Goal: Find specific page/section: Find specific page/section

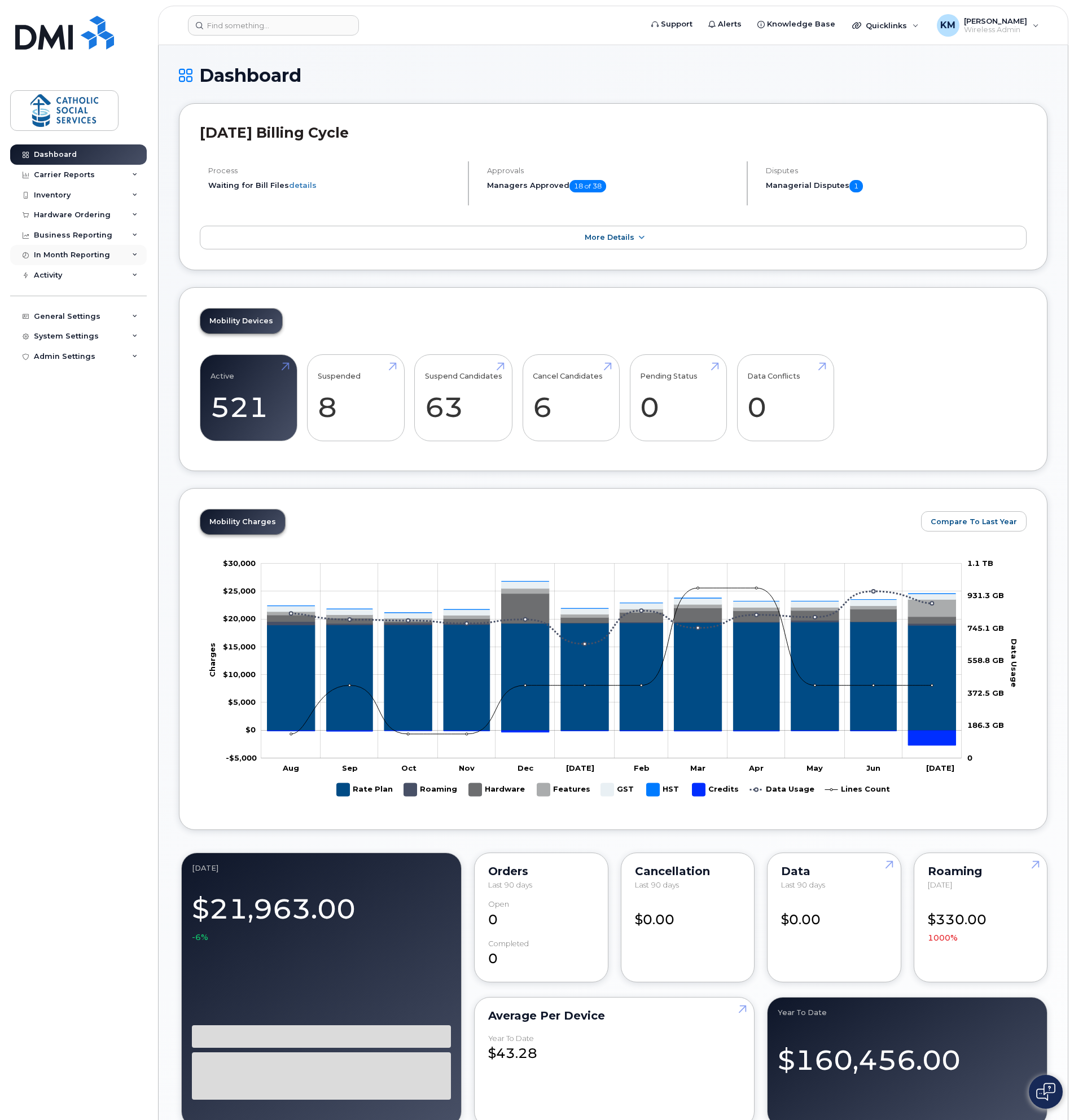
click at [85, 245] on div "In Month Reporting" at bounding box center [78, 255] width 137 height 20
click at [89, 232] on div "Business Reporting" at bounding box center [73, 235] width 79 height 9
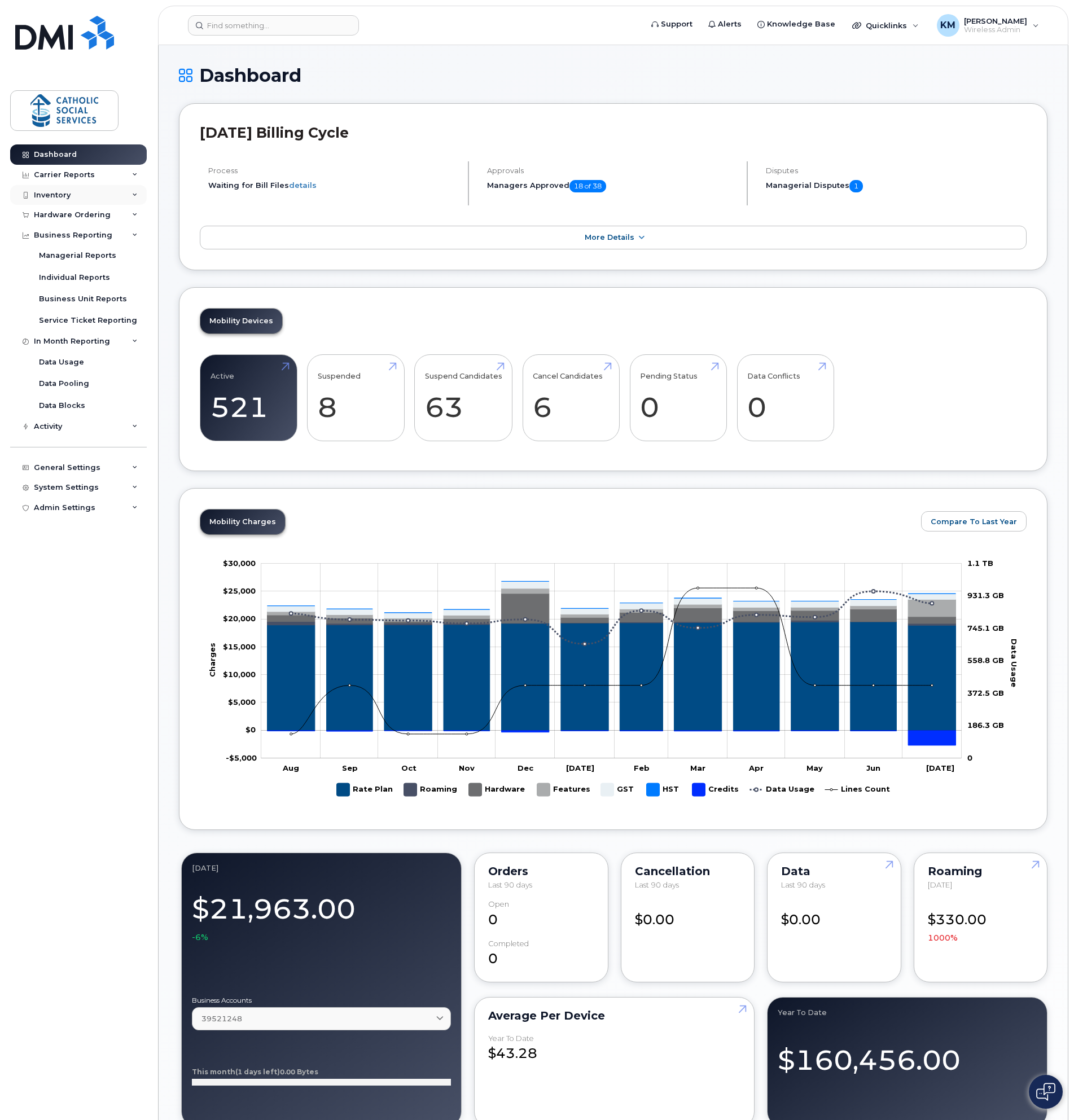
click at [80, 197] on div "Inventory" at bounding box center [78, 195] width 137 height 20
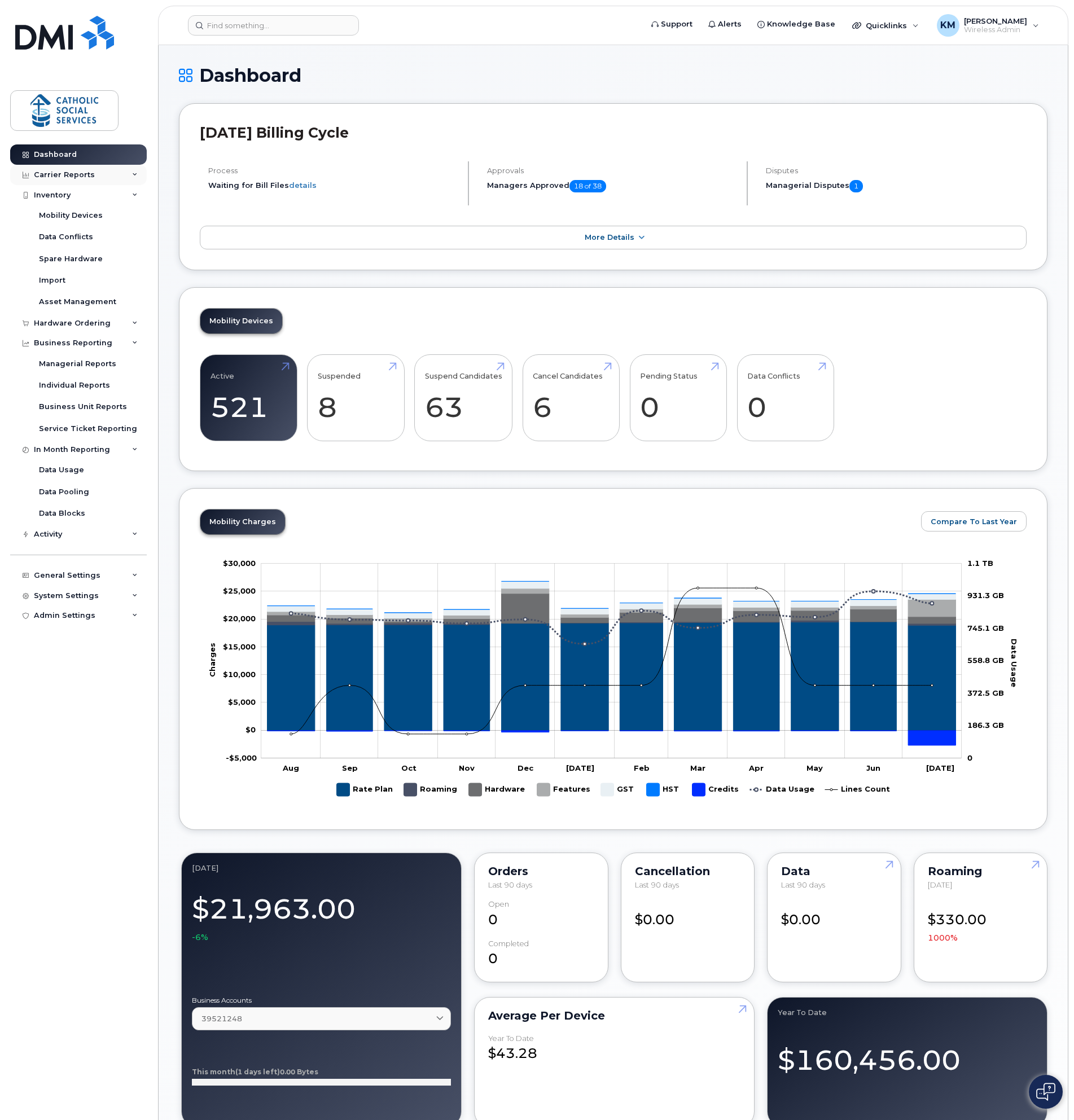
click at [87, 178] on div "Carrier Reports" at bounding box center [64, 175] width 61 height 9
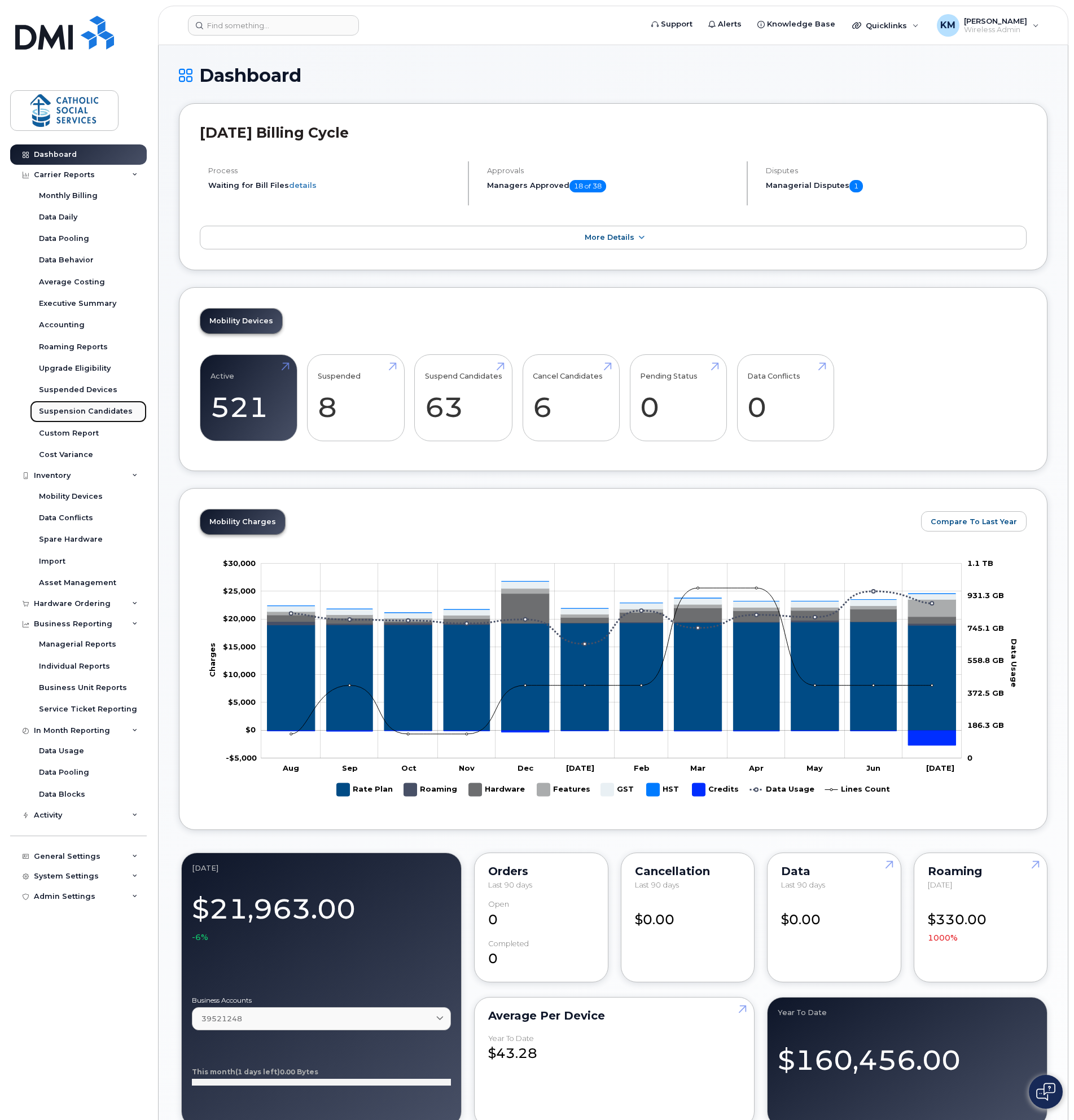
click at [78, 412] on div "Suspension Candidates" at bounding box center [85, 411] width 93 height 10
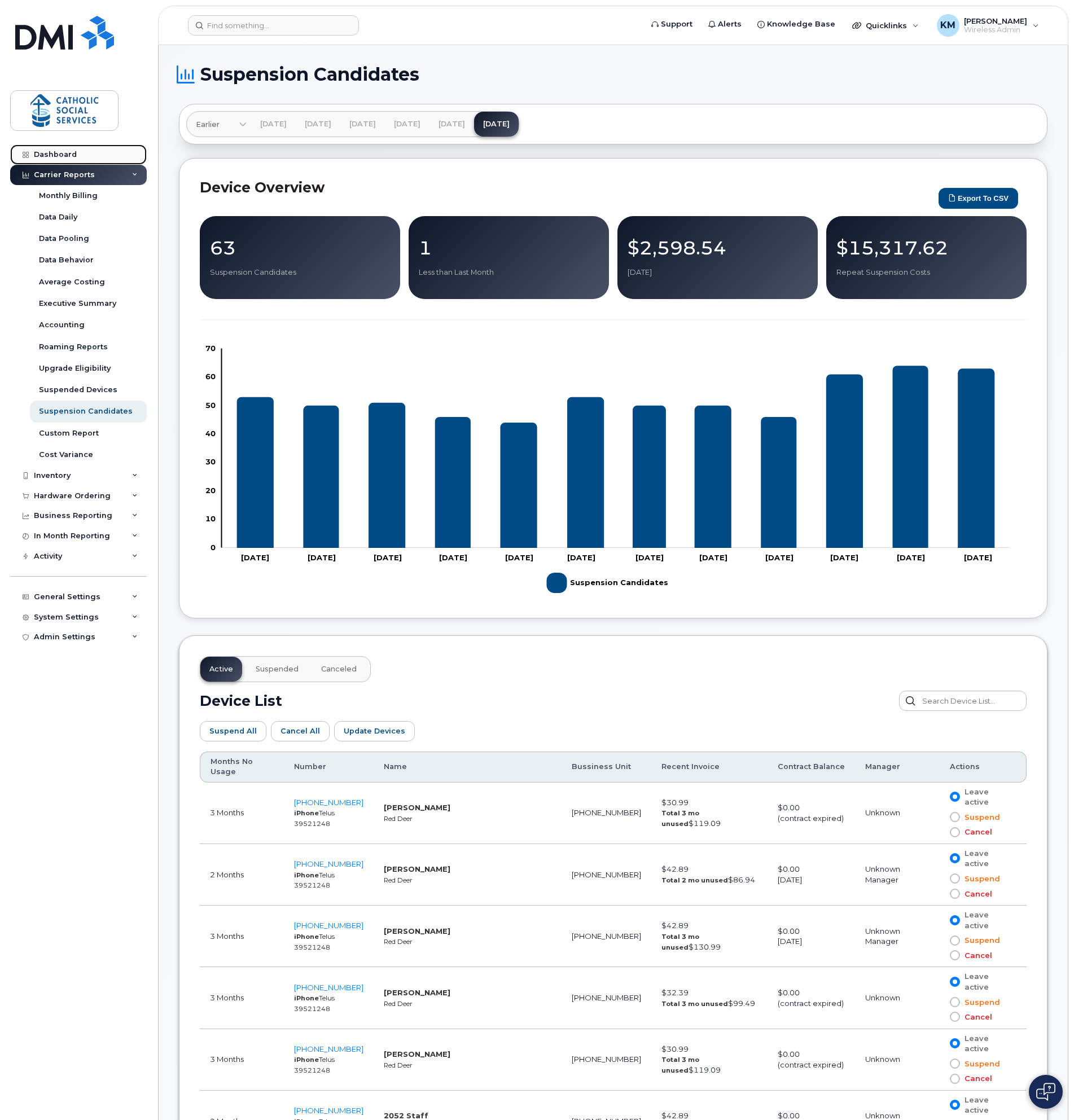
click at [51, 155] on div "Dashboard" at bounding box center [56, 154] width 43 height 9
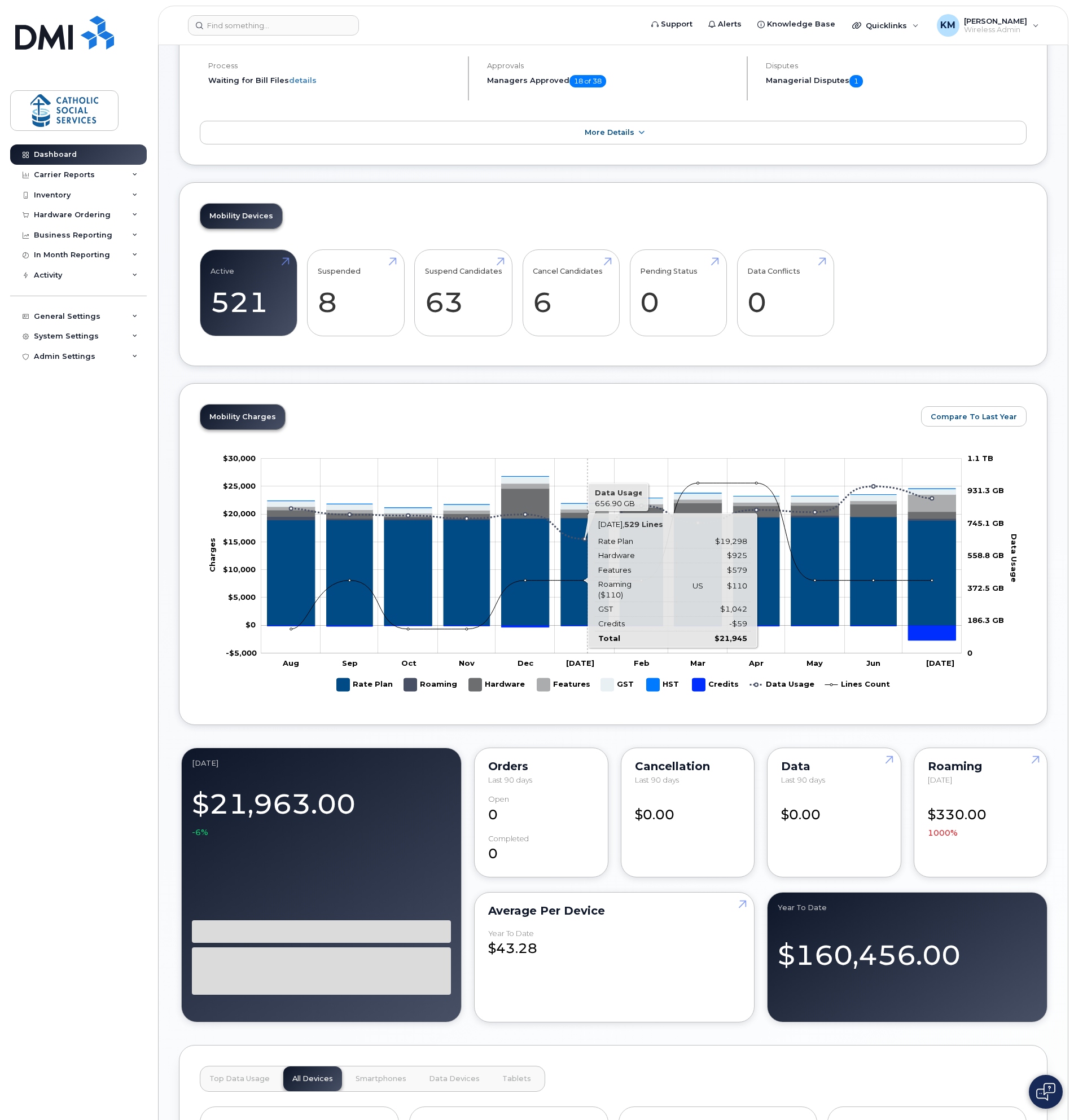
scroll to position [113, 0]
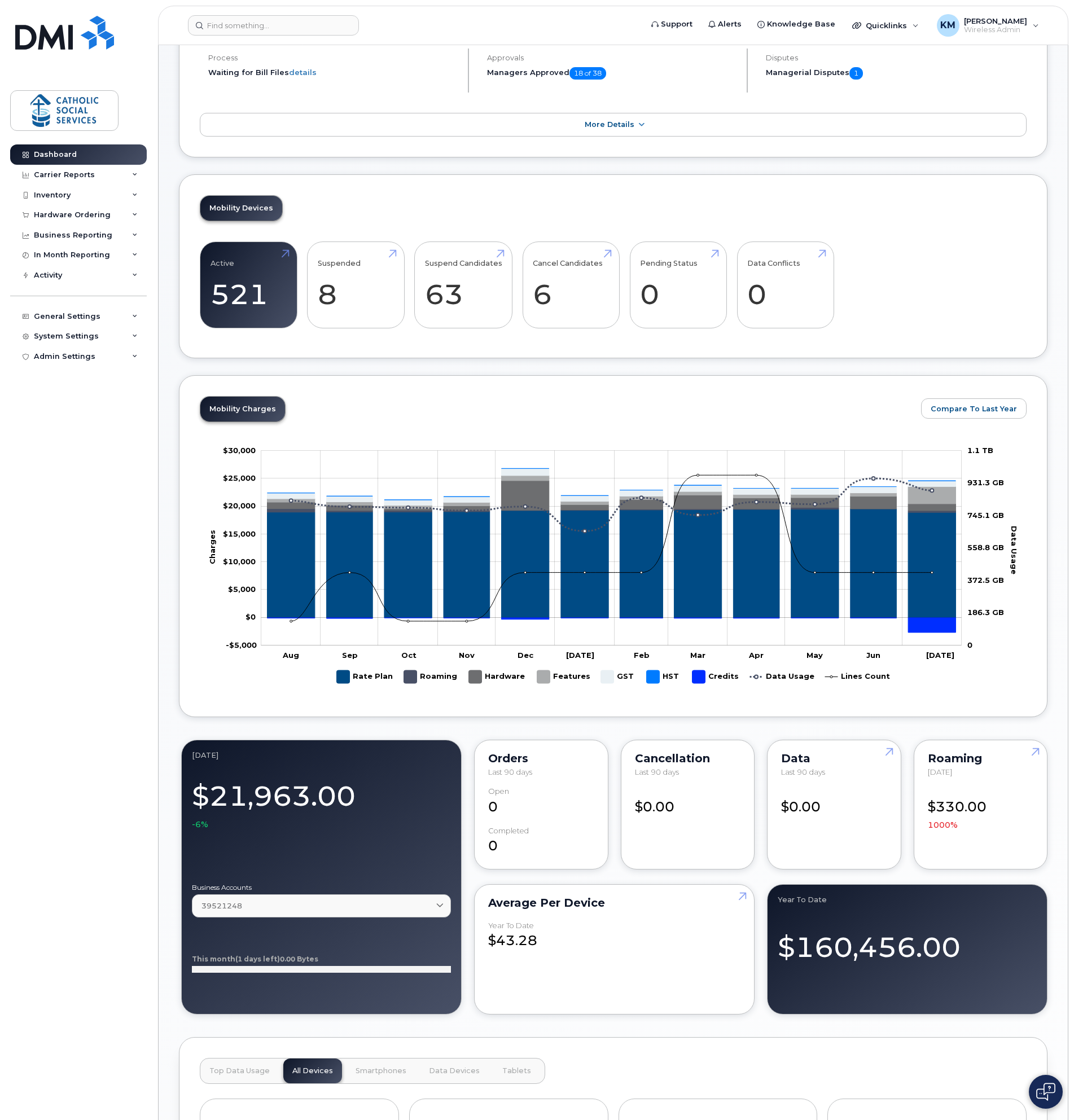
click at [934, 810] on div "$330.00 1000%" at bounding box center [981, 809] width 106 height 43
click at [1035, 753] on link at bounding box center [1033, 773] width 27 height 65
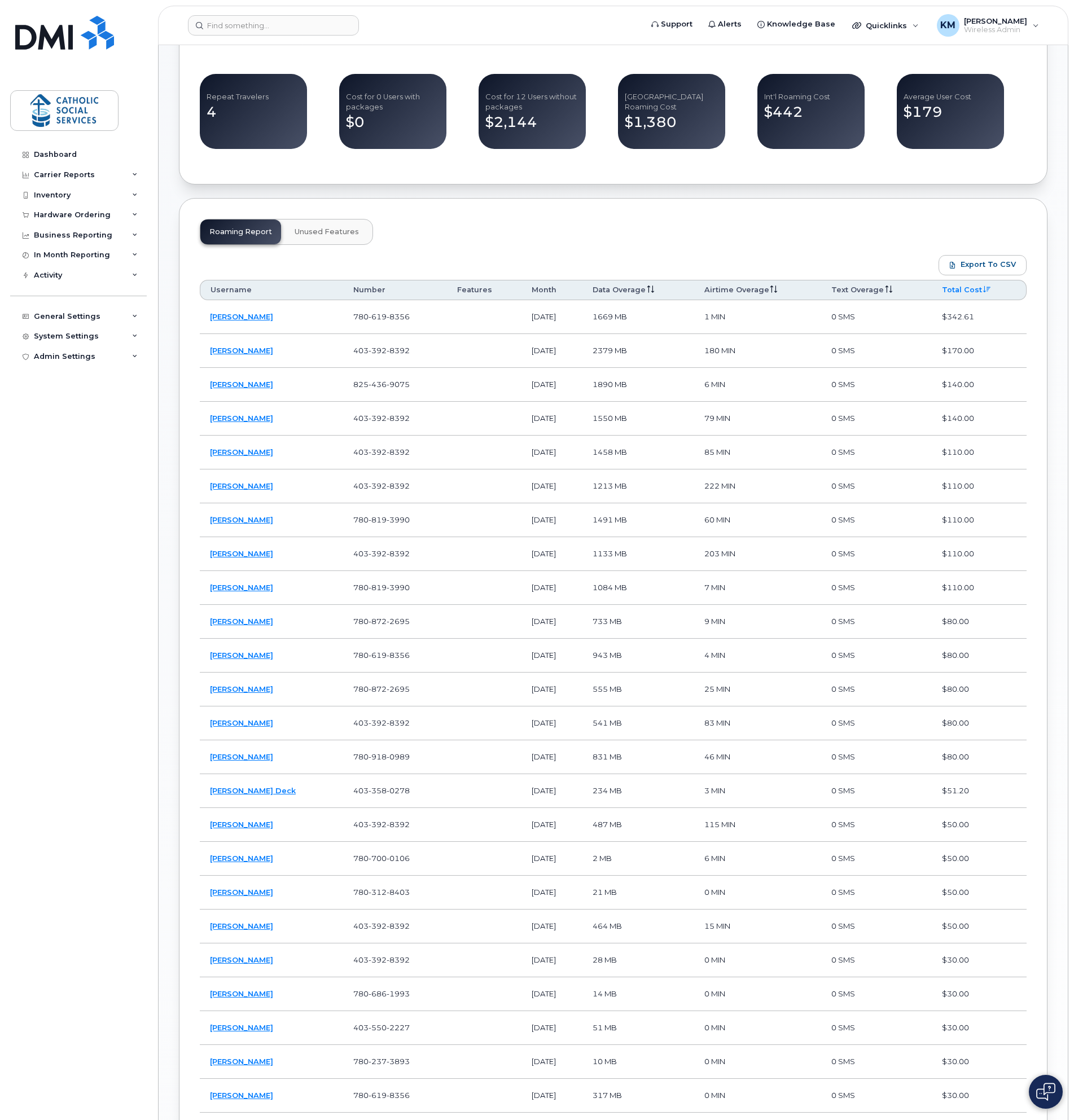
scroll to position [508, 0]
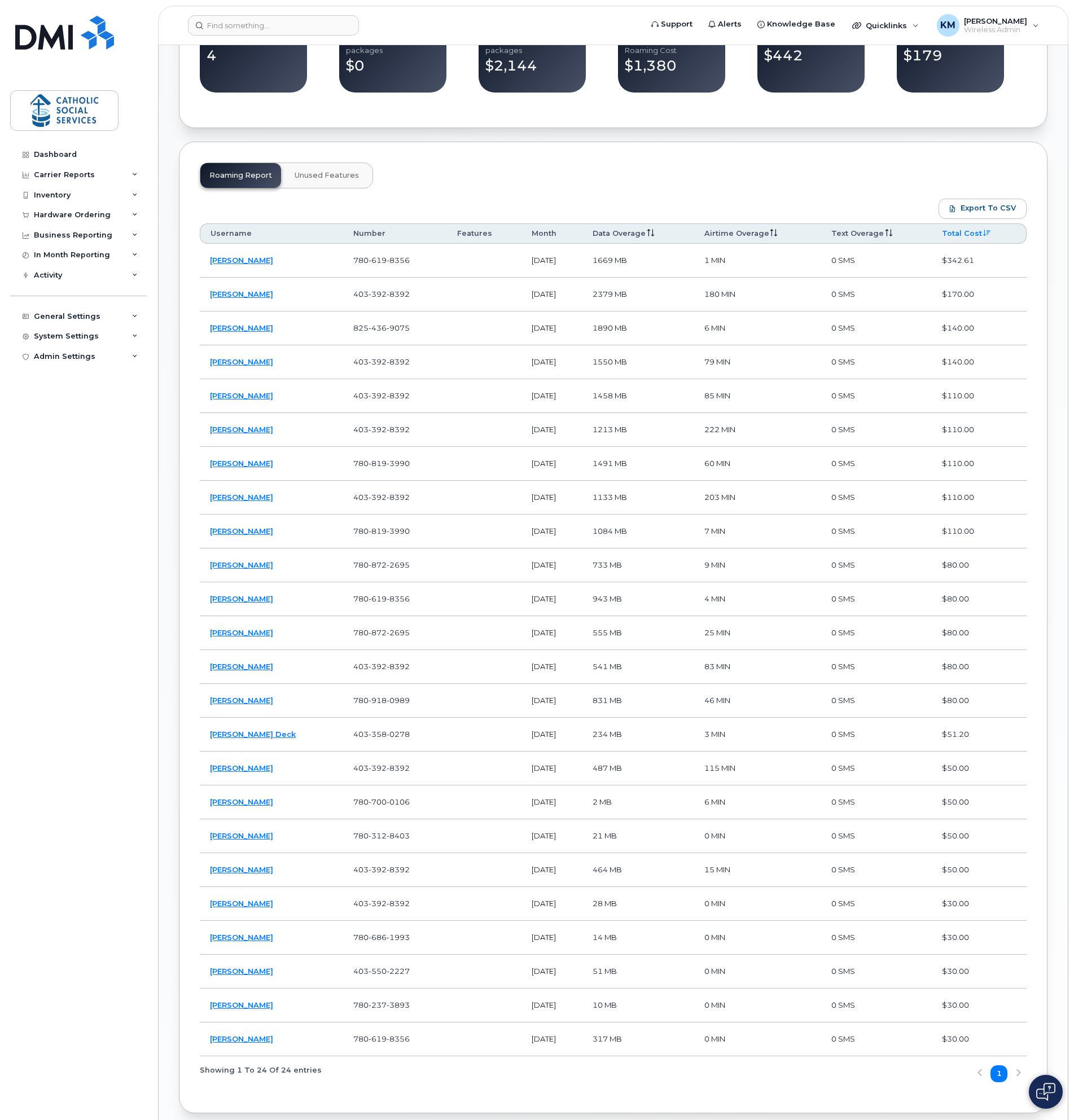
click at [46, 482] on div "Dashboard Carrier Reports Monthly Billing Data Daily Data Pooling Data Behavior…" at bounding box center [80, 624] width 140 height 959
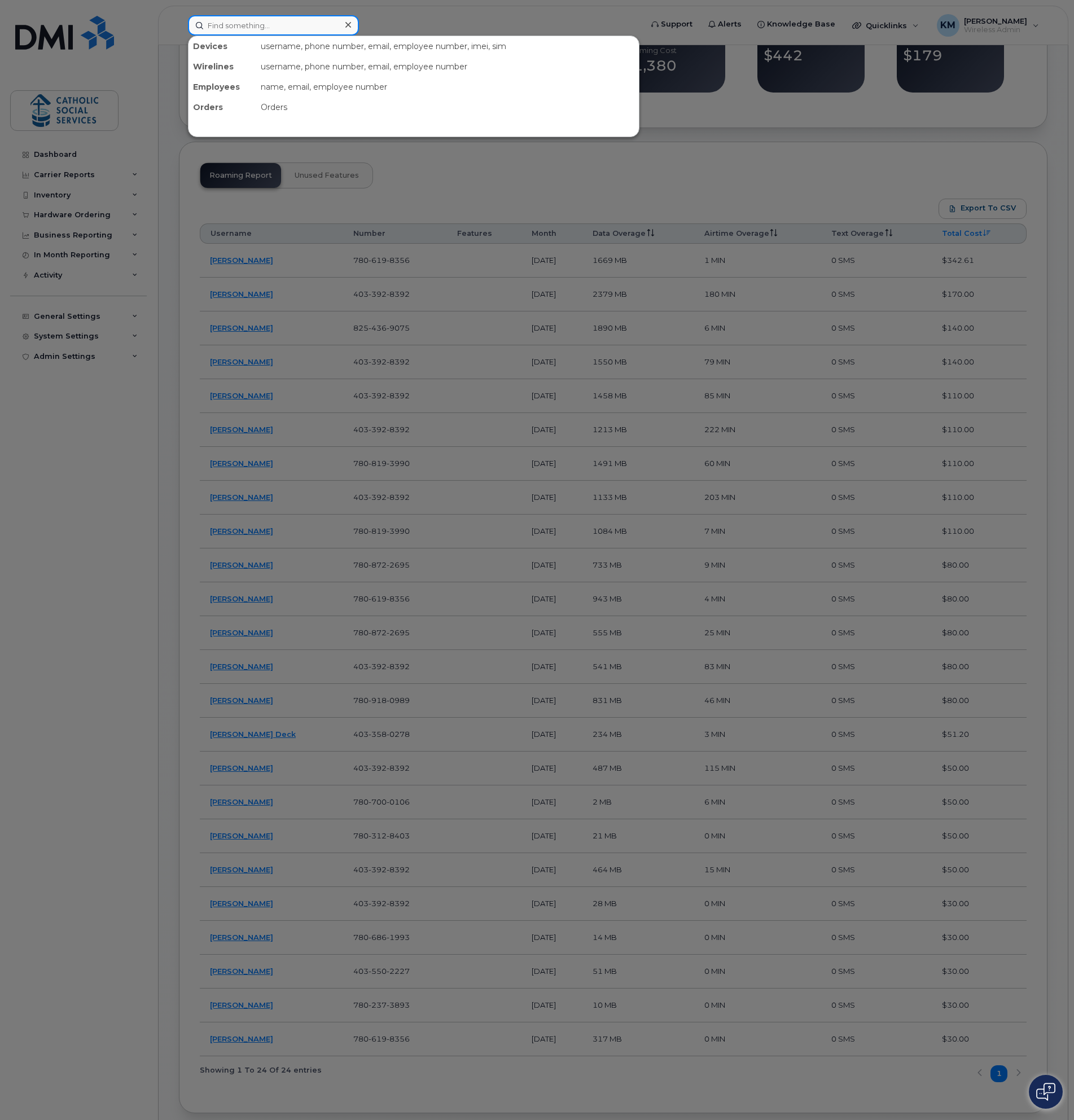
click at [261, 22] on input at bounding box center [273, 25] width 171 height 20
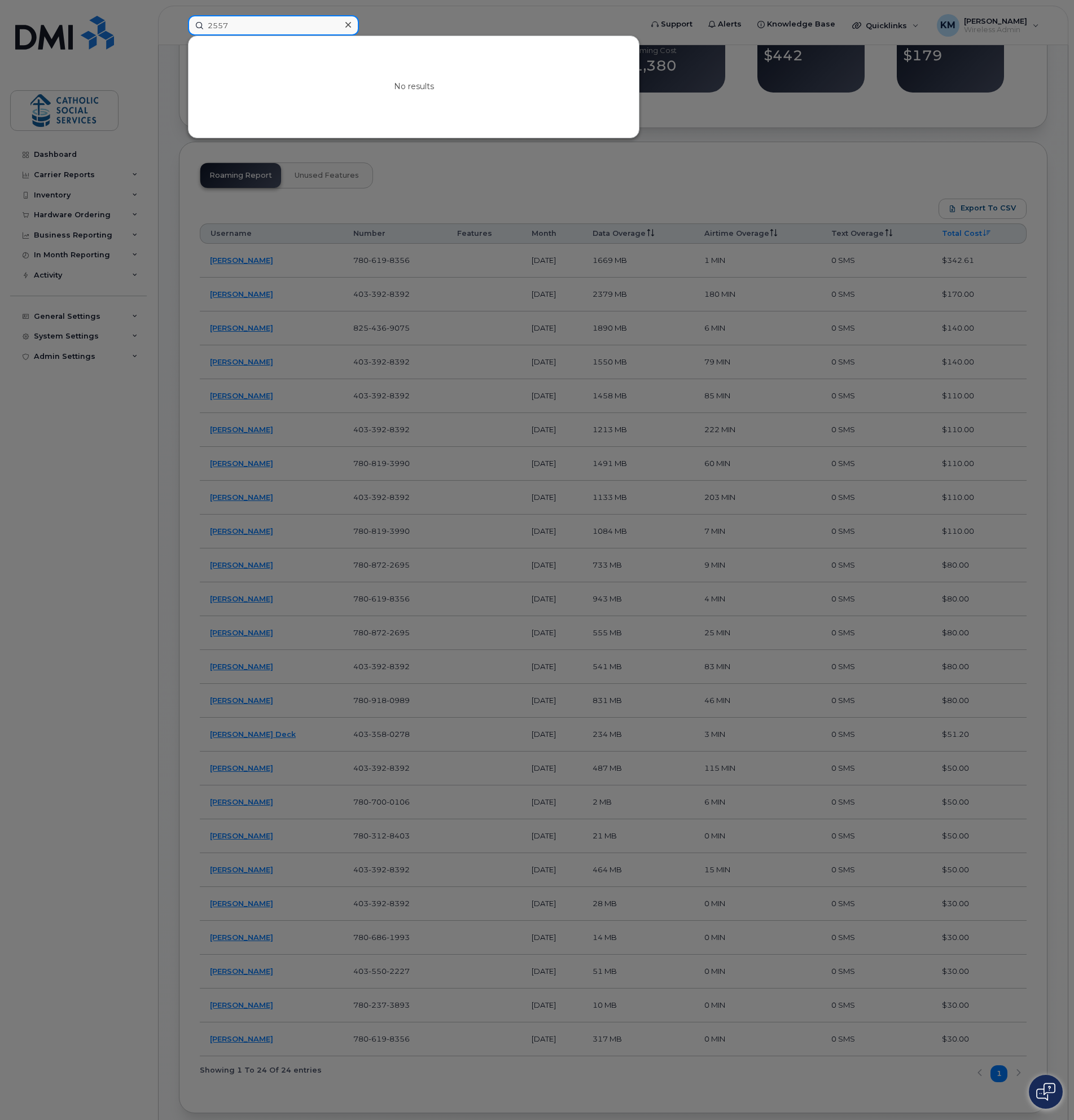
drag, startPoint x: 237, startPoint y: 27, endPoint x: 207, endPoint y: 28, distance: 30.0
click at [207, 28] on input "2557" at bounding box center [273, 25] width 171 height 20
type input "975"
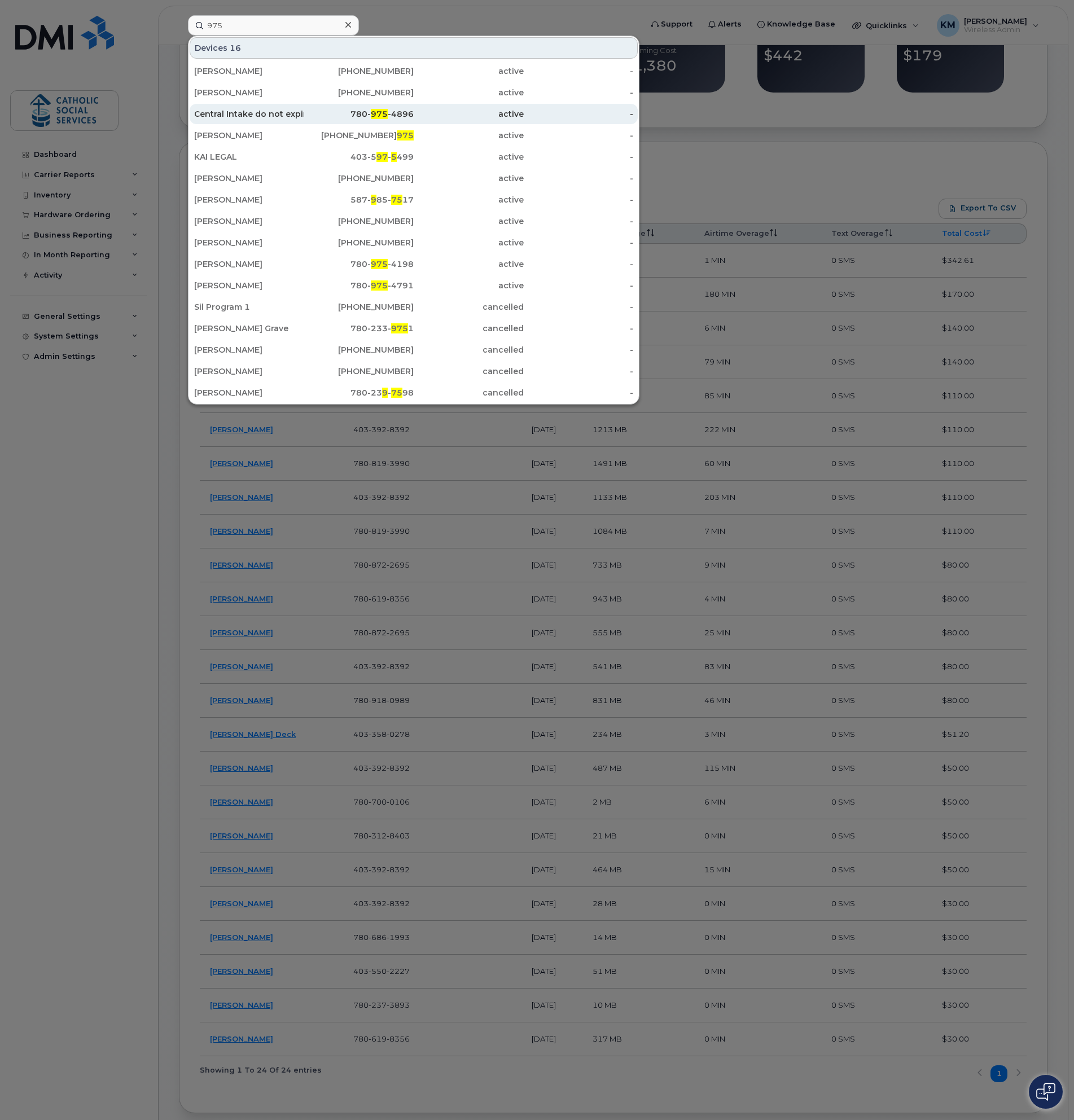
click at [269, 115] on div "Central Intake do not expire!!!" at bounding box center [249, 113] width 110 height 12
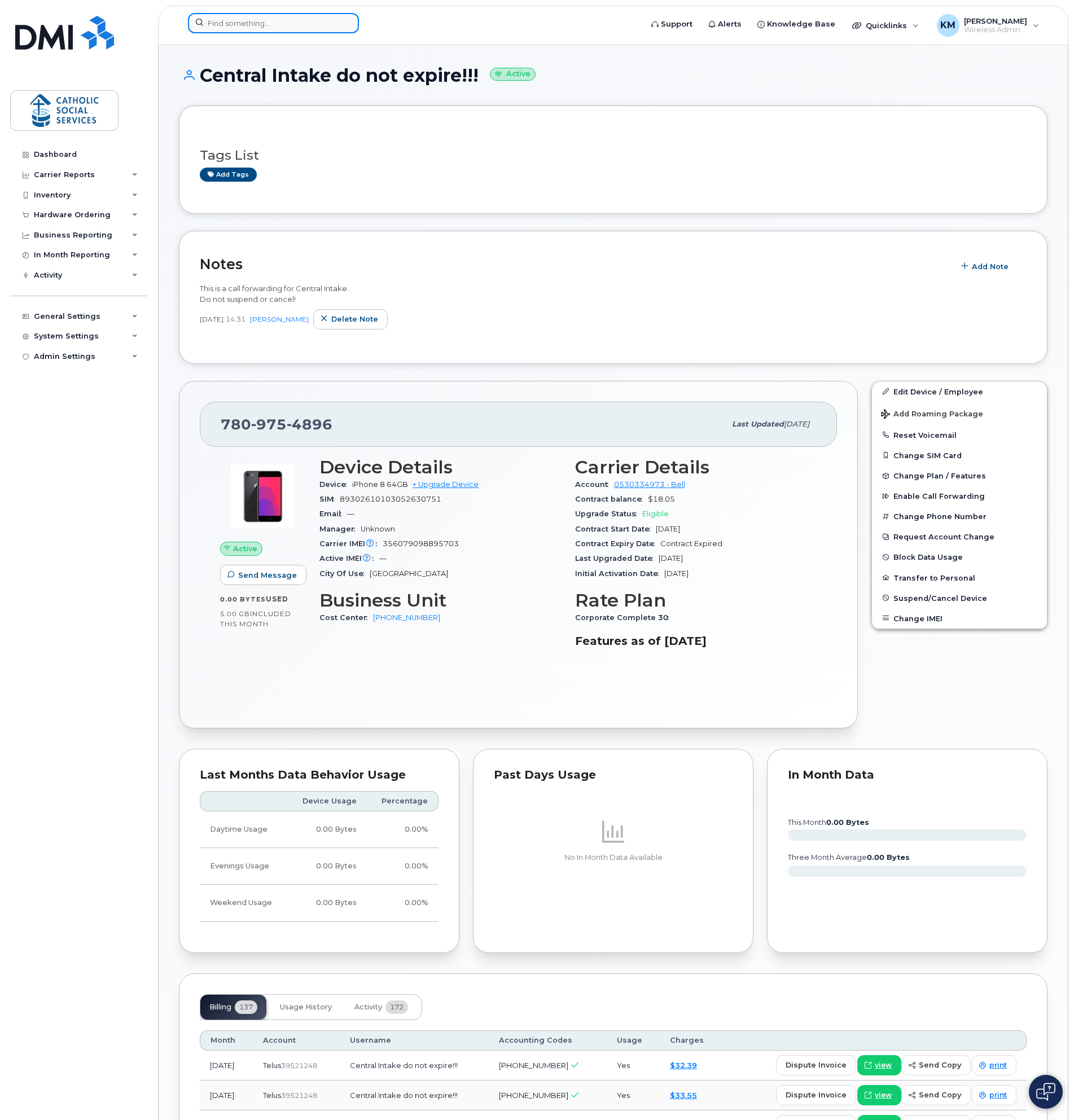
click at [261, 22] on input at bounding box center [273, 23] width 171 height 20
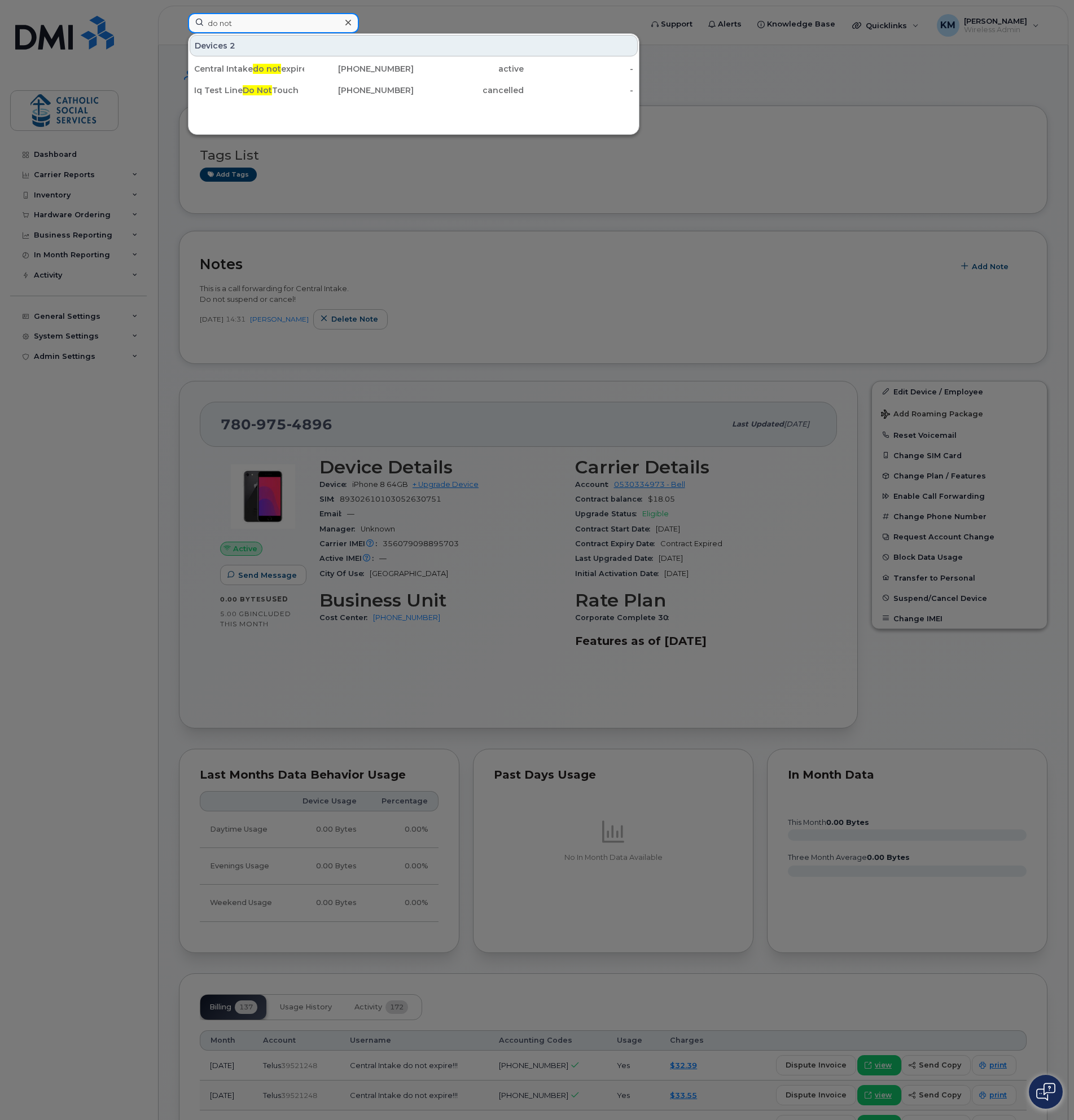
type input "do not"
click at [349, 22] on icon at bounding box center [347, 22] width 5 height 5
